Goal: Register for event/course

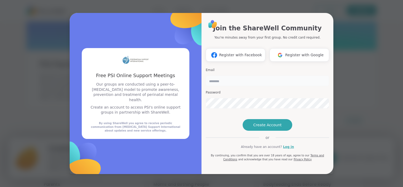
click at [235, 75] on input "email" at bounding box center [267, 80] width 123 height 11
type input "**********"
click at [287, 52] on span "Register with Google" at bounding box center [304, 55] width 39 height 6
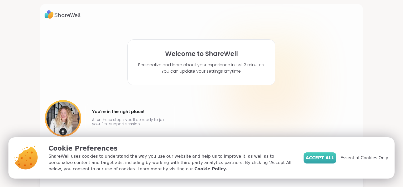
click at [328, 159] on span "Accept All" at bounding box center [320, 158] width 28 height 6
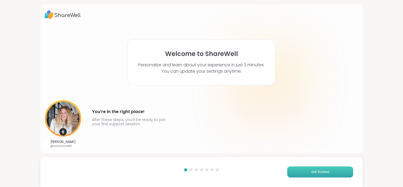
click at [305, 171] on button "Get Started" at bounding box center [320, 171] width 66 height 11
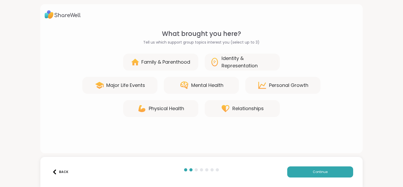
click at [277, 86] on div "Personal Growth" at bounding box center [288, 85] width 39 height 7
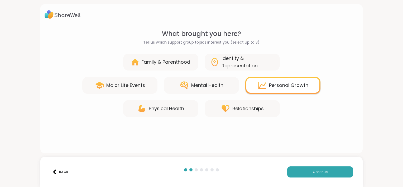
click at [209, 87] on div "Mental Health" at bounding box center [207, 85] width 32 height 7
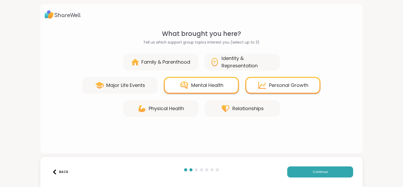
drag, startPoint x: 172, startPoint y: 111, endPoint x: 183, endPoint y: 110, distance: 10.6
click at [173, 111] on div "Physical Health" at bounding box center [166, 108] width 35 height 7
click at [232, 107] on div "Relationships" at bounding box center [247, 108] width 31 height 7
click at [235, 111] on div "Relationships" at bounding box center [247, 108] width 31 height 7
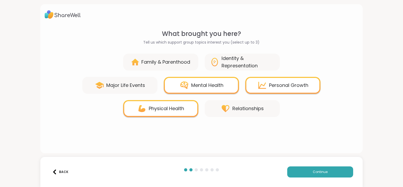
click at [179, 62] on div "Family & Parenthood" at bounding box center [165, 61] width 49 height 7
click at [161, 108] on div "Physical Health" at bounding box center [166, 108] width 35 height 7
click at [161, 65] on div "Family & Parenthood" at bounding box center [165, 61] width 49 height 7
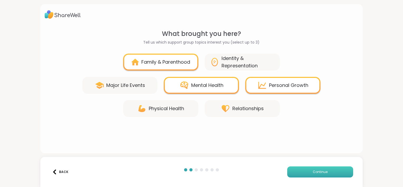
click at [293, 168] on button "Continue" at bounding box center [320, 171] width 66 height 11
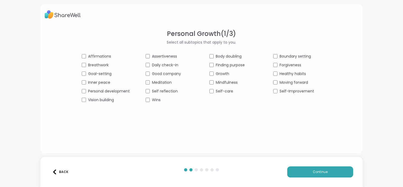
click at [273, 67] on div "Forgiveness" at bounding box center [297, 65] width 48 height 6
click at [311, 175] on button "Continue" at bounding box center [320, 171] width 66 height 11
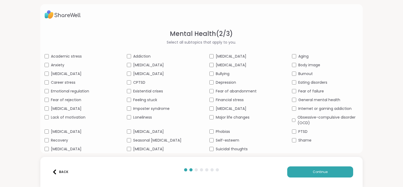
click at [51, 149] on span "[MEDICAL_DATA]" at bounding box center [66, 149] width 31 height 6
drag, startPoint x: 137, startPoint y: 129, endPoint x: 150, endPoint y: 105, distance: 27.3
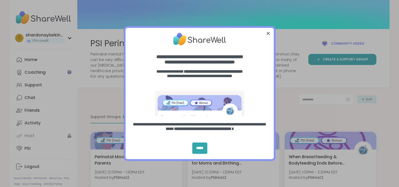
click at [268, 37] on div "entering modal" at bounding box center [200, 38] width 148 height 23
drag, startPoint x: 268, startPoint y: 35, endPoint x: 265, endPoint y: 43, distance: 8.7
click at [267, 36] on div at bounding box center [268, 33] width 7 height 7
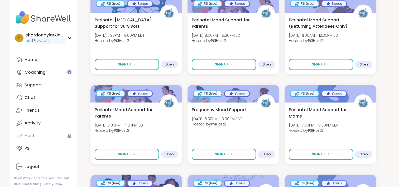
scroll to position [317, 0]
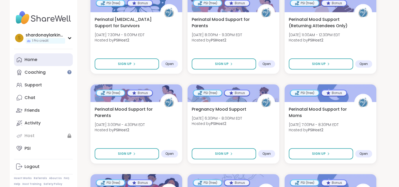
click at [28, 63] on link "Home" at bounding box center [43, 59] width 59 height 13
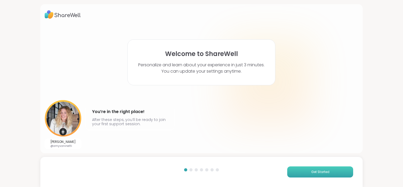
click at [306, 172] on button "Get Started" at bounding box center [320, 171] width 66 height 11
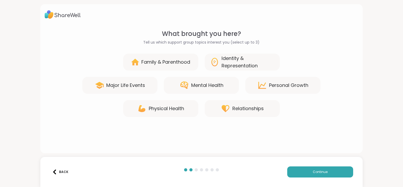
click at [172, 61] on div "Family & Parenthood" at bounding box center [165, 61] width 49 height 7
click at [223, 64] on div "Identity & Representation" at bounding box center [248, 62] width 53 height 15
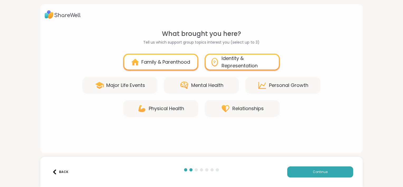
click at [220, 83] on div "Mental Health" at bounding box center [207, 85] width 32 height 7
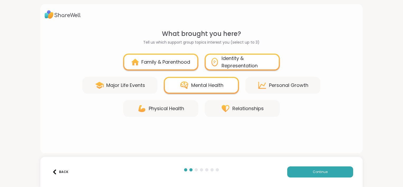
drag, startPoint x: 286, startPoint y: 87, endPoint x: 287, endPoint y: 92, distance: 5.4
click at [286, 88] on div "Personal Growth" at bounding box center [288, 85] width 39 height 7
click at [319, 173] on span "Continue" at bounding box center [320, 171] width 15 height 5
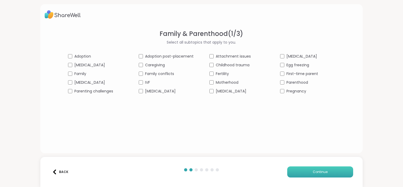
click at [307, 174] on button "Continue" at bounding box center [320, 171] width 66 height 11
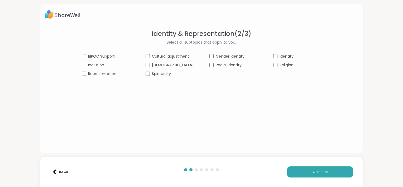
click at [94, 57] on div "BIPOC Support" at bounding box center [106, 57] width 48 height 6
click at [148, 75] on div "BIPOC Support Cultural adjustment Gender identity Identity Inclusion [DEMOGRAPH…" at bounding box center [202, 65] width 240 height 23
click at [302, 169] on button "Continue" at bounding box center [320, 171] width 66 height 11
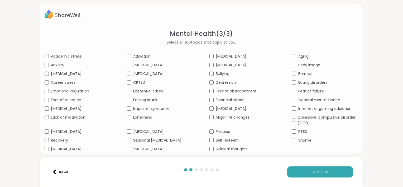
click at [44, 66] on div "Mental Health ( 3 / 3 ) Select all subtopics that apply to you. Academic stress…" at bounding box center [201, 78] width 322 height 149
click at [49, 99] on div "Fear of rejection" at bounding box center [78, 100] width 67 height 6
click at [210, 142] on div "Self-esteem" at bounding box center [242, 140] width 67 height 6
click at [210, 58] on div "[MEDICAL_DATA]" at bounding box center [242, 57] width 67 height 6
click at [313, 174] on span "Continue" at bounding box center [320, 171] width 15 height 5
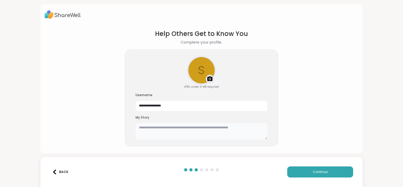
click at [227, 131] on textarea at bounding box center [202, 131] width 132 height 17
click at [222, 128] on textarea "**********" at bounding box center [202, 131] width 132 height 17
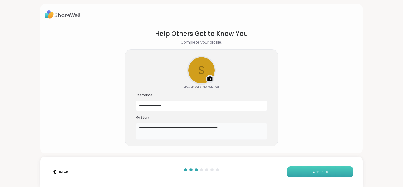
type textarea "**********"
click at [300, 168] on button "Continue" at bounding box center [320, 171] width 66 height 11
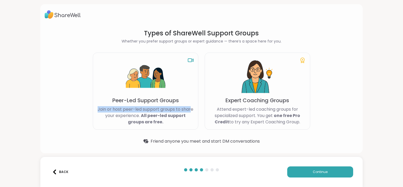
click at [189, 94] on div "Peer-Led Support Groups Join or host peer-led support groups to share your expe…" at bounding box center [146, 91] width 106 height 77
click at [301, 174] on button "Continue" at bounding box center [320, 171] width 66 height 11
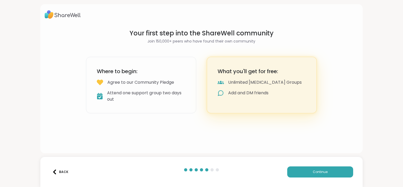
click at [186, 88] on div "Where to begin: Agree to our Community Pledge Attend one support group two days…" at bounding box center [141, 85] width 110 height 56
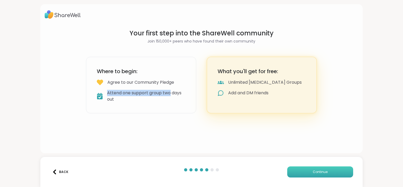
click at [291, 171] on button "Continue" at bounding box center [320, 171] width 66 height 11
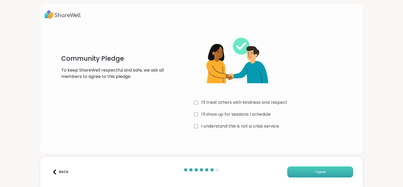
click at [315, 173] on span "I Agree" at bounding box center [320, 171] width 11 height 5
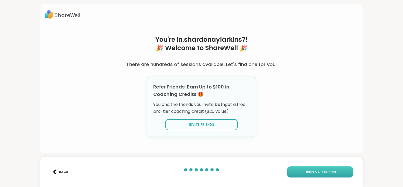
click at [302, 169] on button "Finish & Get Started" at bounding box center [320, 171] width 66 height 11
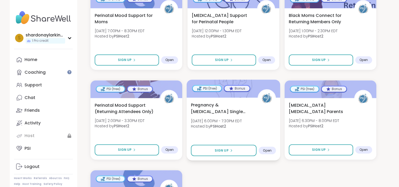
scroll to position [712, 0]
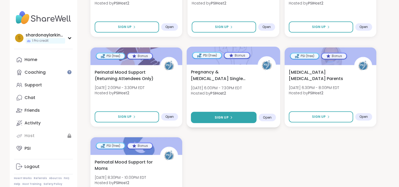
click at [219, 117] on span "Sign Up" at bounding box center [222, 117] width 14 height 5
select select "**"
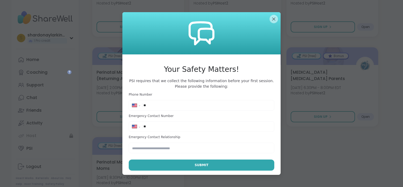
click at [201, 107] on input "**" at bounding box center [207, 105] width 127 height 5
click at [157, 149] on input "text" at bounding box center [202, 147] width 146 height 11
click at [158, 130] on div "**********" at bounding box center [201, 126] width 143 height 8
click at [158, 111] on div "**********" at bounding box center [202, 122] width 146 height 61
click at [159, 107] on input "**" at bounding box center [207, 105] width 127 height 5
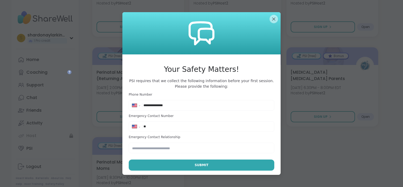
type input "**********"
click at [170, 124] on input "**" at bounding box center [207, 126] width 127 height 5
type input "**********"
click at [141, 150] on input "text" at bounding box center [202, 147] width 146 height 11
click at [142, 145] on input "text" at bounding box center [202, 147] width 146 height 11
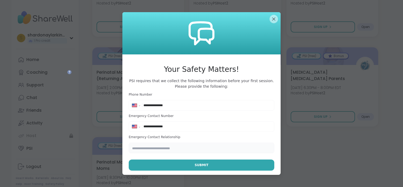
click at [142, 147] on input "text" at bounding box center [202, 147] width 146 height 11
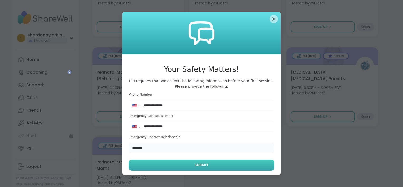
type input "******"
click at [201, 165] on span "Submit" at bounding box center [202, 165] width 14 height 5
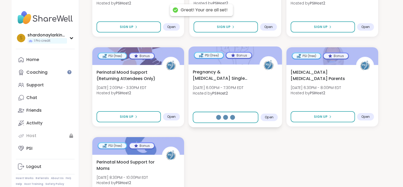
select select "**"
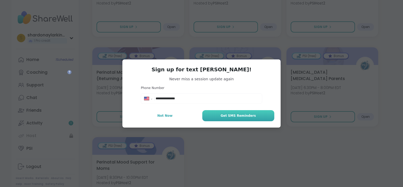
click at [237, 117] on span "Get SMS Reminders" at bounding box center [238, 115] width 35 height 5
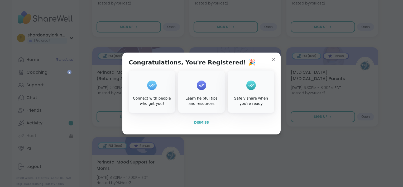
click at [195, 123] on span "Dismiss" at bounding box center [201, 123] width 15 height 4
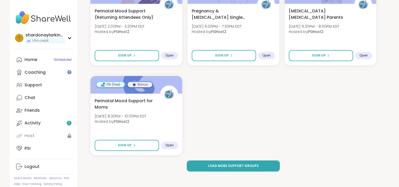
scroll to position [775, 0]
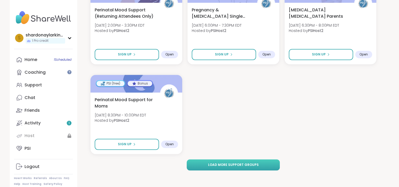
click at [238, 163] on span "Load more support groups" at bounding box center [233, 164] width 51 height 5
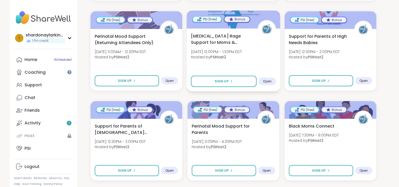
scroll to position [1197, 0]
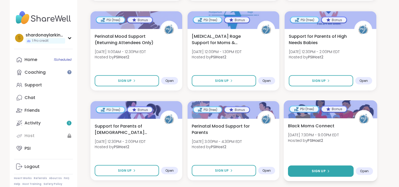
click at [324, 172] on span "Sign Up" at bounding box center [319, 171] width 14 height 5
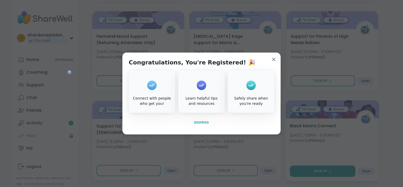
click at [204, 122] on span "Dismiss" at bounding box center [201, 123] width 15 height 4
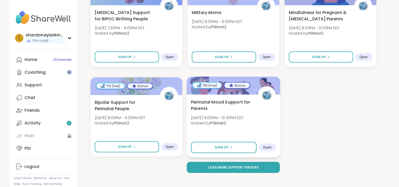
scroll to position [1492, 0]
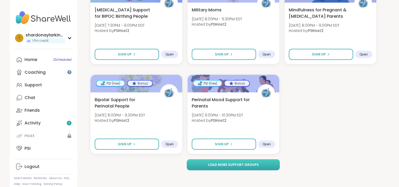
click at [234, 165] on span "Load more support groups" at bounding box center [233, 164] width 51 height 5
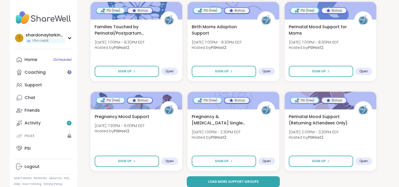
scroll to position [2210, 0]
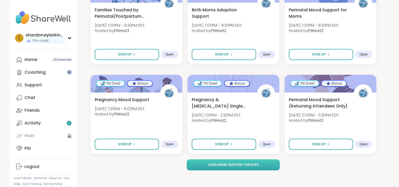
click at [228, 163] on span "Load more support groups" at bounding box center [233, 164] width 51 height 5
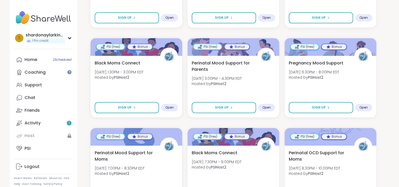
scroll to position [2791, 0]
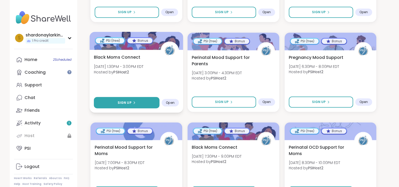
click at [130, 100] on span "Sign Up" at bounding box center [124, 102] width 14 height 5
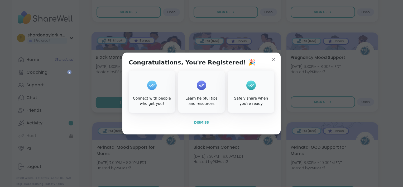
click at [206, 122] on button "Dismiss" at bounding box center [202, 122] width 146 height 11
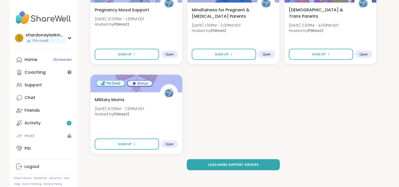
scroll to position [3017, 0]
click at [223, 161] on button "Load more support groups" at bounding box center [233, 164] width 93 height 11
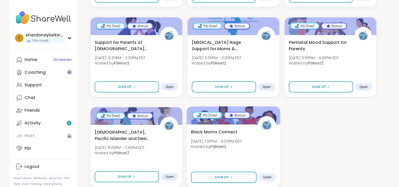
scroll to position [3735, 0]
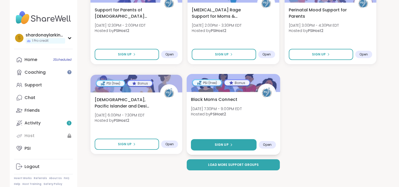
click at [229, 148] on button "Sign Up" at bounding box center [224, 144] width 66 height 11
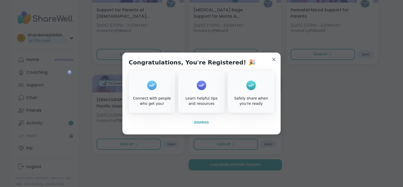
click at [194, 123] on span "Dismiss" at bounding box center [201, 123] width 15 height 4
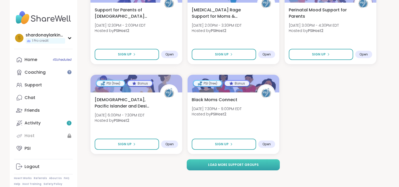
click at [213, 163] on span "Load more support groups" at bounding box center [233, 164] width 51 height 5
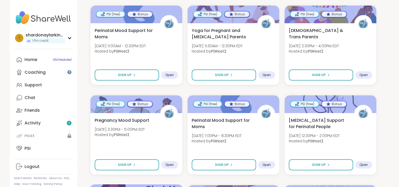
scroll to position [3893, 0]
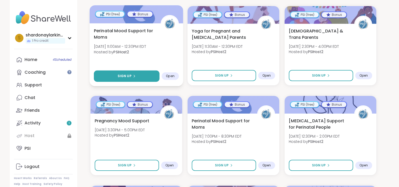
click at [133, 75] on icon at bounding box center [133, 75] width 3 height 3
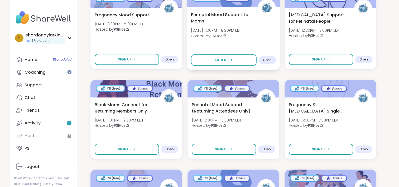
scroll to position [4078, 0]
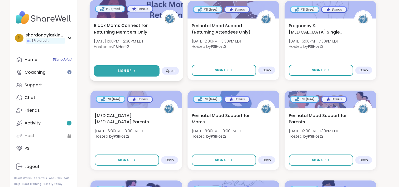
click at [132, 73] on div "Sign Up" at bounding box center [126, 70] width 18 height 5
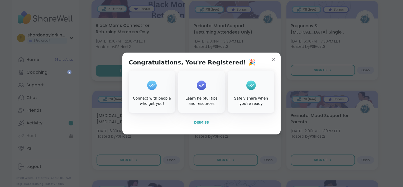
click at [204, 122] on span "Dismiss" at bounding box center [201, 123] width 15 height 4
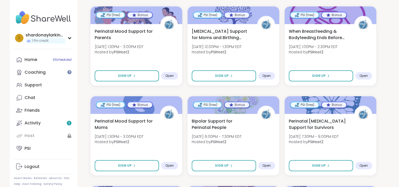
scroll to position [4453, 0]
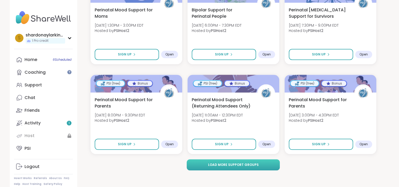
click at [241, 164] on span "Load more support groups" at bounding box center [233, 164] width 51 height 5
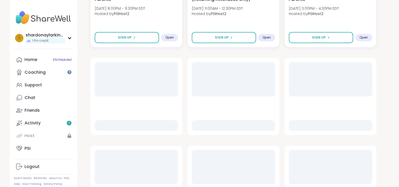
scroll to position [4585, 0]
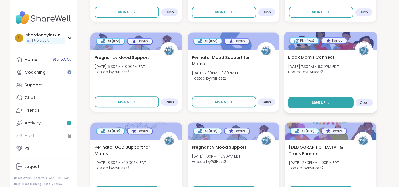
click at [322, 102] on span "Sign Up" at bounding box center [319, 102] width 14 height 5
click at [34, 86] on div "Support" at bounding box center [33, 85] width 17 height 6
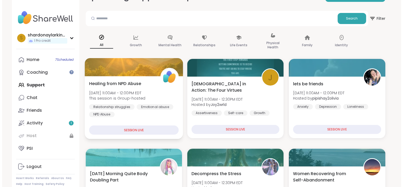
scroll to position [53, 0]
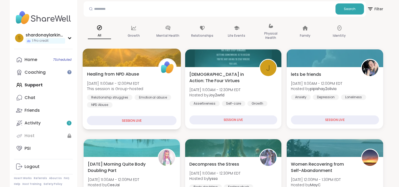
click at [137, 122] on div "SESSION LIVE" at bounding box center [132, 120] width 90 height 9
drag, startPoint x: 136, startPoint y: 114, endPoint x: 129, endPoint y: 107, distance: 10.5
click at [136, 114] on div "Healing from NPD Abuse [DATE] 11:00AM - 12:00PM EDT This session is Group-hoste…" at bounding box center [132, 97] width 98 height 63
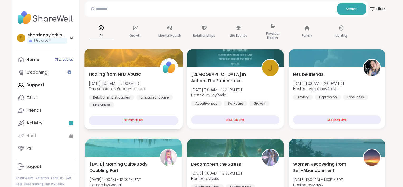
click at [126, 106] on div "Relationship struggles Emotional abuse NPD Abuse" at bounding box center [134, 100] width 90 height 13
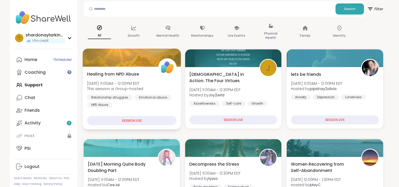
click at [172, 63] on img at bounding box center [167, 67] width 17 height 17
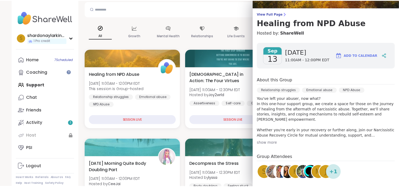
scroll to position [34, 0]
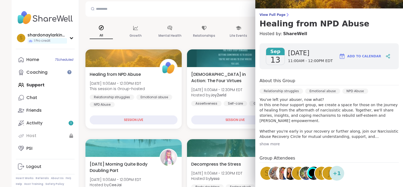
click at [353, 56] on span "Add to Calendar" at bounding box center [364, 56] width 34 height 5
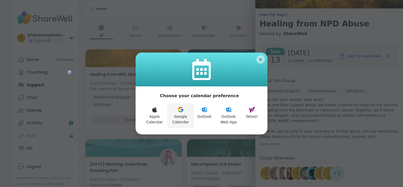
click at [181, 120] on button "Google Calendar" at bounding box center [180, 115] width 27 height 25
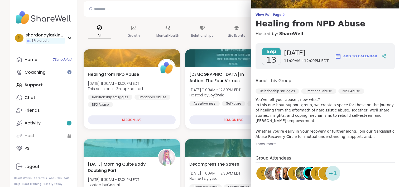
click at [391, 19] on div "View Full Page Healing from NPD Abuse Hosted by: ShareWell" at bounding box center [325, 25] width 148 height 24
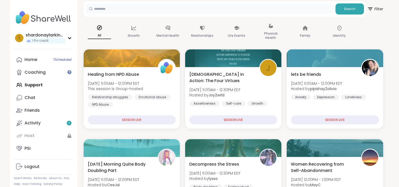
click at [219, 11] on input "text" at bounding box center [210, 8] width 248 height 11
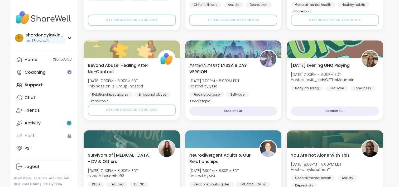
scroll to position [712, 0]
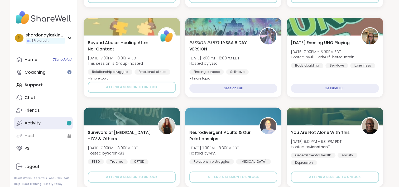
click at [63, 120] on link "Activity 1" at bounding box center [43, 123] width 59 height 13
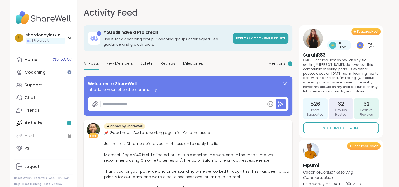
type textarea "*"
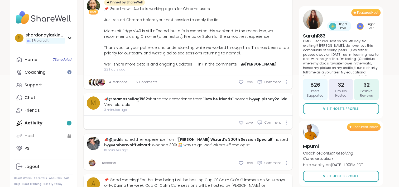
scroll to position [132, 0]
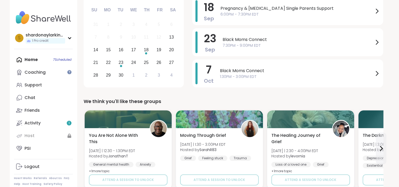
scroll to position [79, 0]
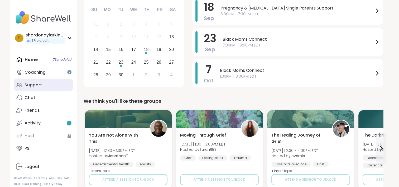
click at [26, 87] on div "Support" at bounding box center [33, 85] width 17 height 6
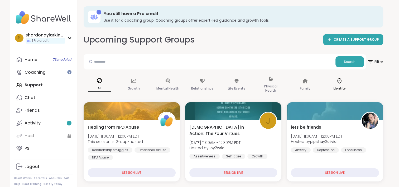
click at [337, 88] on p "Identity" at bounding box center [339, 88] width 13 height 6
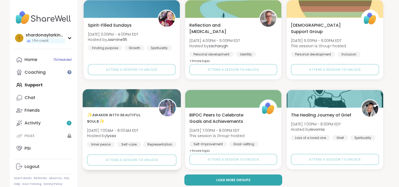
scroll to position [1014, 0]
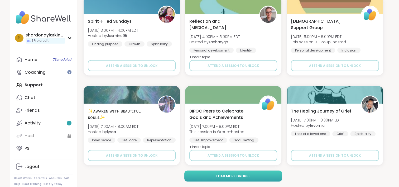
click at [260, 175] on button "Load more groups" at bounding box center [233, 175] width 98 height 11
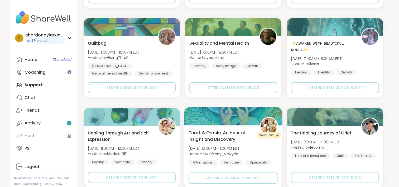
scroll to position [2091, 0]
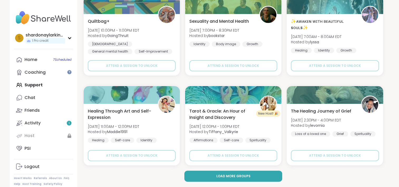
click at [35, 84] on div "Home 7 Scheduled Coaching Support Chat Friends Activity 1 Host PSI" at bounding box center [43, 103] width 59 height 101
click at [36, 85] on div "Home 7 Scheduled Coaching Support Chat Friends Activity 1 Host PSI" at bounding box center [43, 103] width 59 height 101
click at [36, 84] on div "Home 7 Scheduled Coaching Support Chat Friends Activity 1 Host PSI" at bounding box center [43, 103] width 59 height 101
click at [36, 83] on div "Home 7 Scheduled Coaching Support Chat Friends Activity 1 Host PSI" at bounding box center [43, 103] width 59 height 101
click at [35, 83] on div "Home 7 Scheduled Coaching Support Chat Friends Activity 1 Host PSI" at bounding box center [43, 103] width 59 height 101
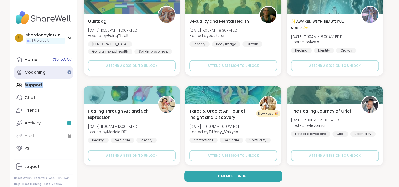
drag, startPoint x: 36, startPoint y: 83, endPoint x: 32, endPoint y: 74, distance: 9.9
click at [32, 74] on div "Coaching" at bounding box center [35, 72] width 21 height 6
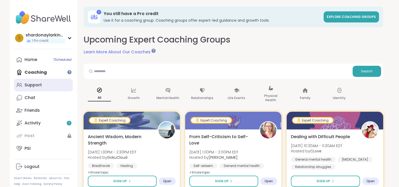
click at [35, 85] on div "Support" at bounding box center [33, 85] width 17 height 6
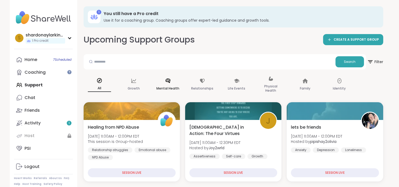
click at [164, 85] on p "Mental Health" at bounding box center [167, 88] width 23 height 6
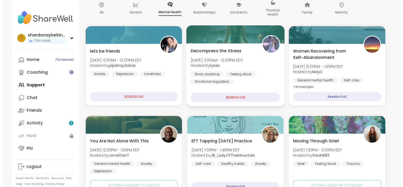
scroll to position [106, 0]
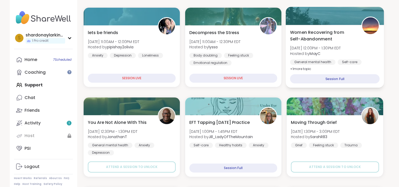
click at [331, 79] on div "Session Full" at bounding box center [335, 78] width 90 height 9
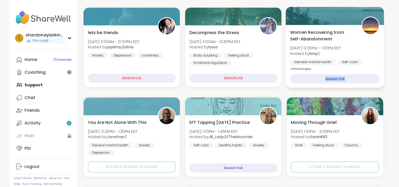
click at [331, 79] on div "Session Full" at bounding box center [335, 78] width 90 height 9
click at [341, 77] on div "Session Full" at bounding box center [335, 78] width 90 height 9
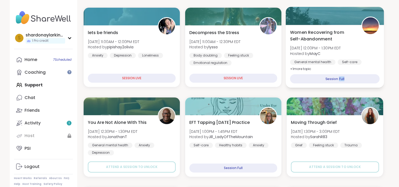
click at [341, 77] on div "Session Full" at bounding box center [335, 78] width 90 height 9
click at [297, 70] on span "+ 1 more topic" at bounding box center [300, 68] width 21 height 4
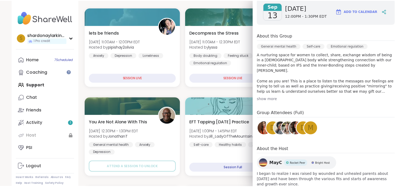
scroll to position [96, 0]
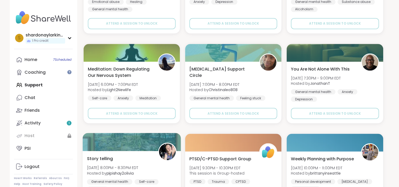
scroll to position [1014, 0]
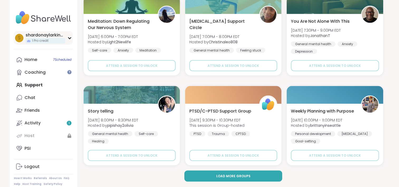
click at [69, 37] on icon at bounding box center [69, 37] width 2 height 1
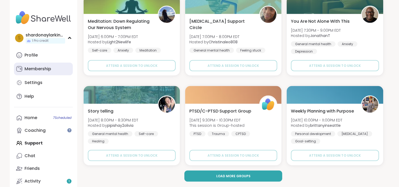
click at [41, 69] on div "Membership" at bounding box center [38, 69] width 27 height 6
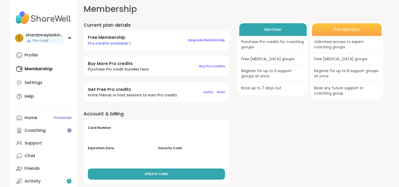
scroll to position [6, 0]
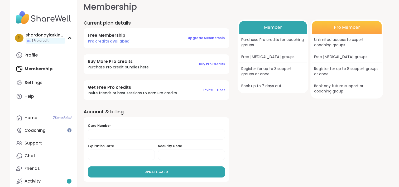
click at [52, 20] on img at bounding box center [43, 17] width 59 height 18
